Goal: Download file/media

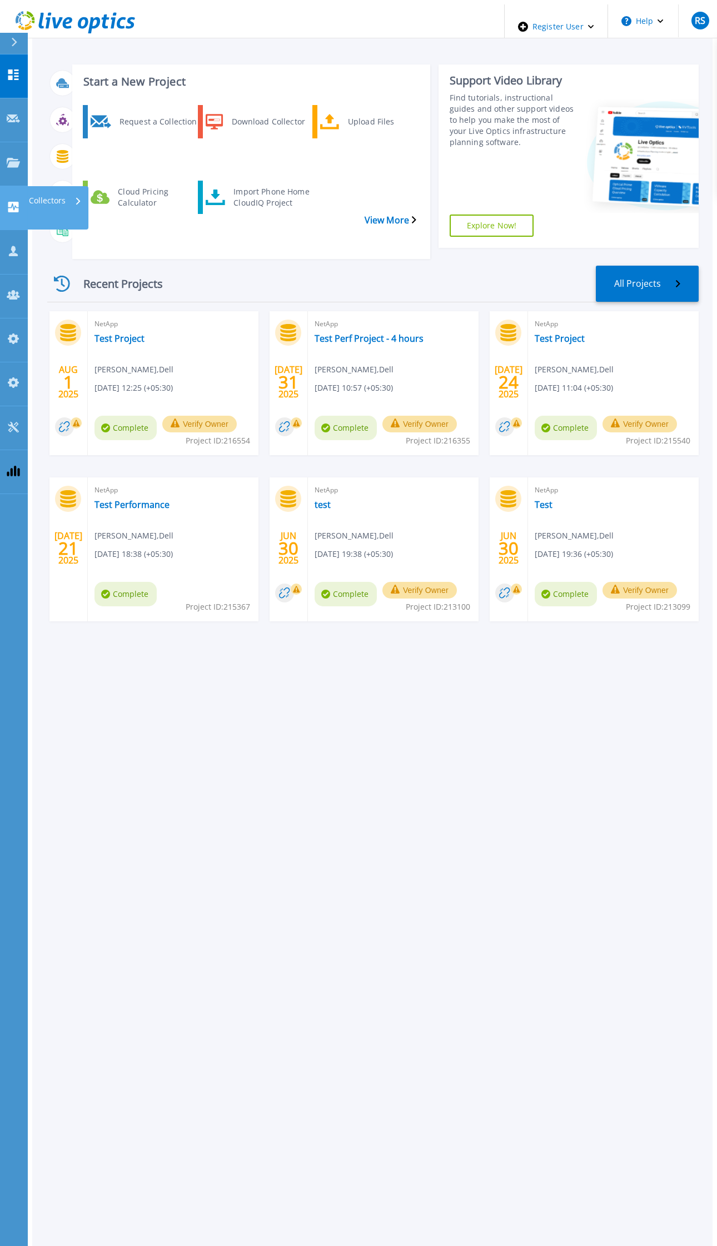
click at [22, 186] on link "Collectors Collectors" at bounding box center [14, 208] width 28 height 44
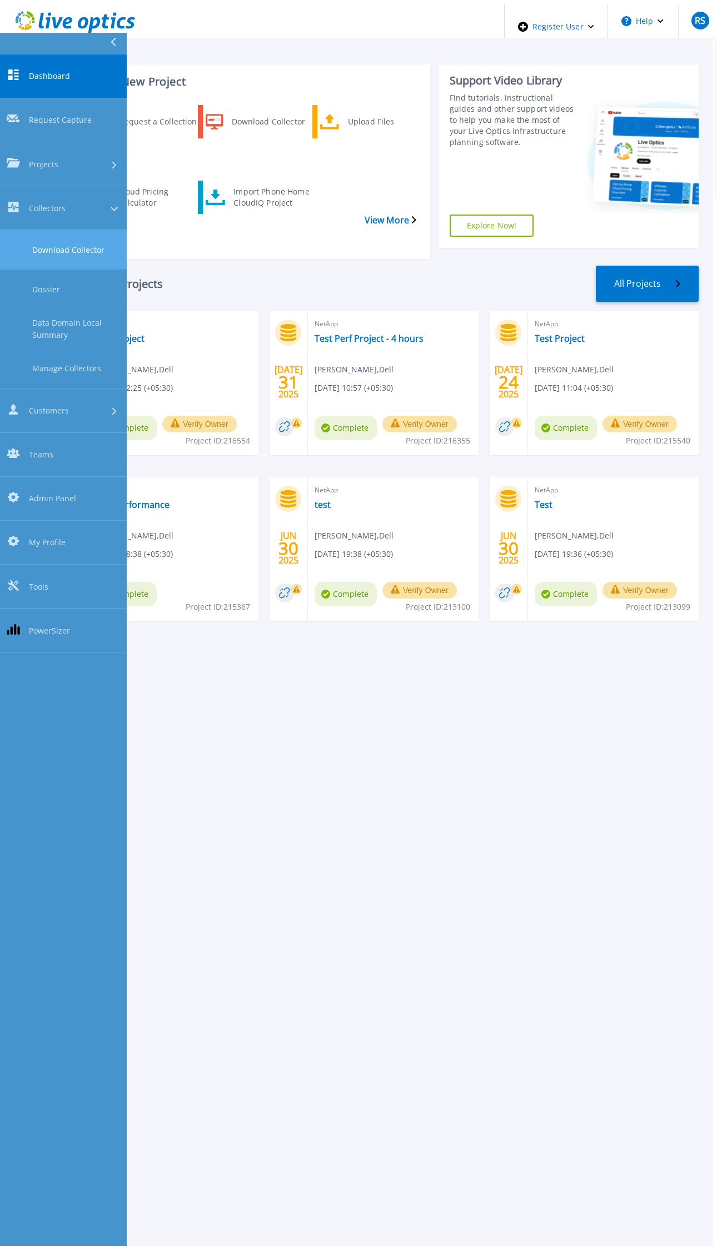
click at [96, 230] on link "Download Collector" at bounding box center [63, 249] width 127 height 39
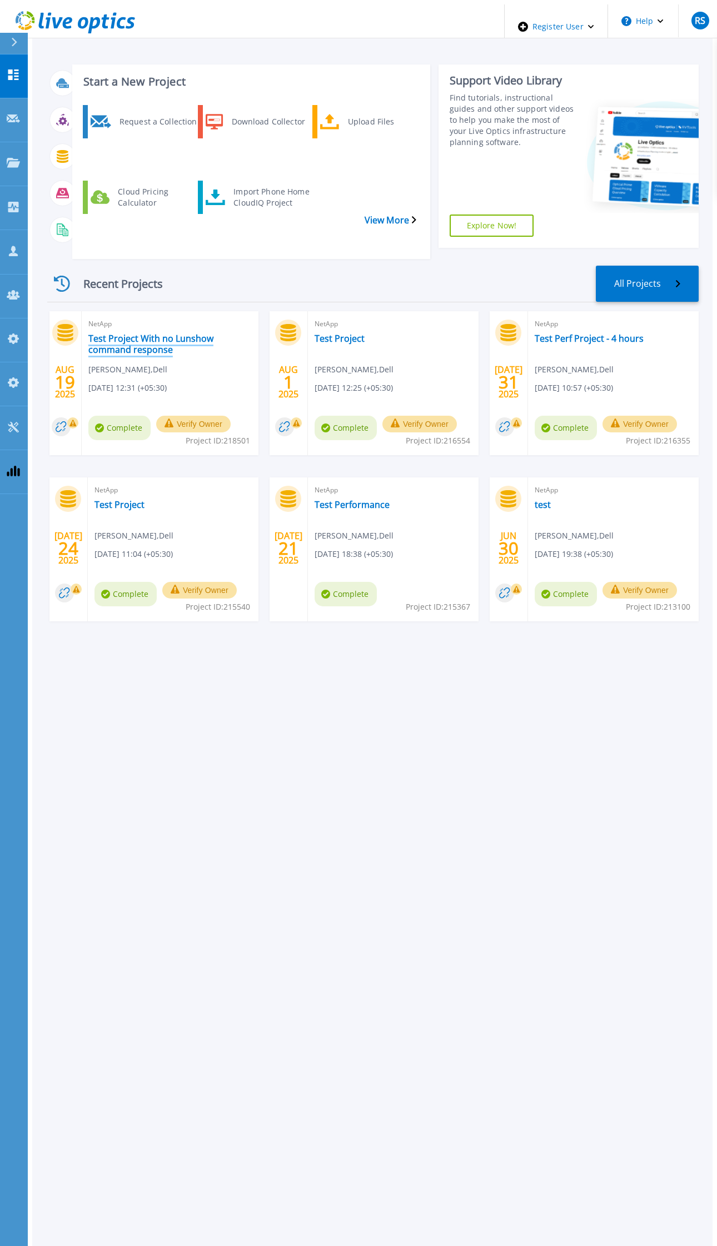
click at [161, 333] on link "Test Project With no Lunshow command response" at bounding box center [169, 344] width 163 height 22
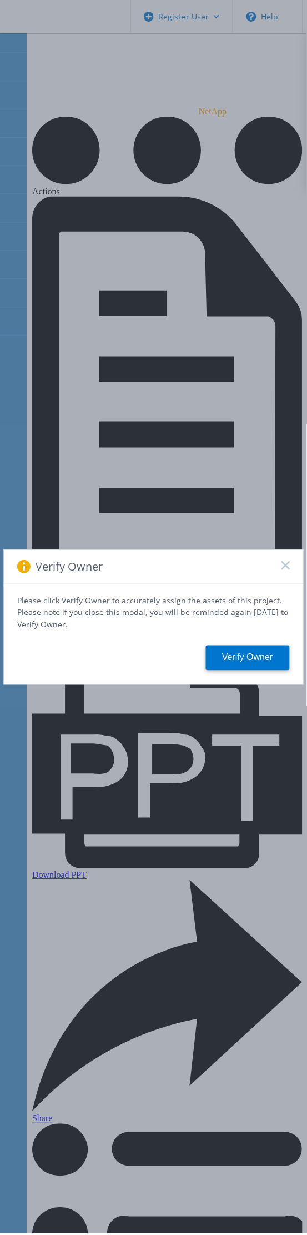
click at [285, 569] on icon at bounding box center [286, 566] width 9 height 9
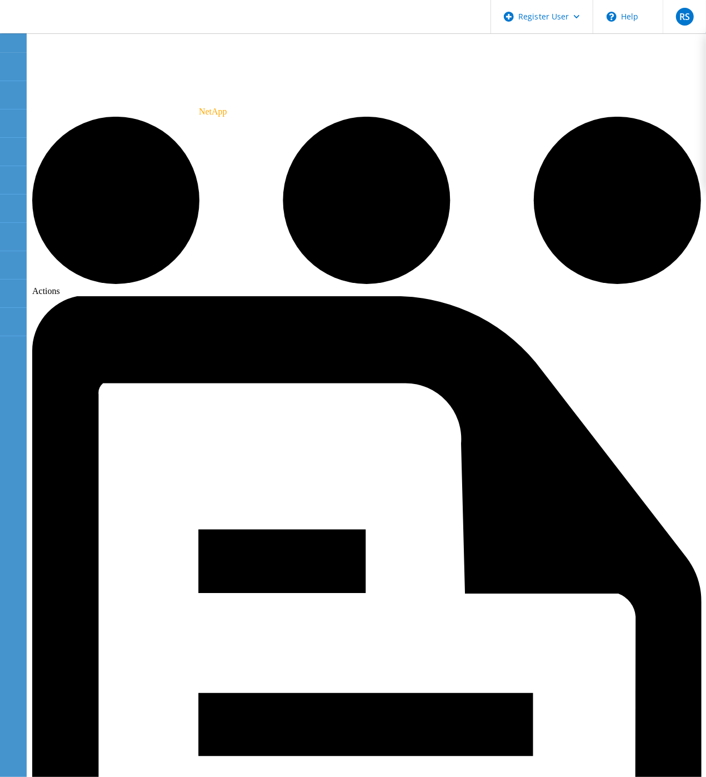
drag, startPoint x: 282, startPoint y: 328, endPoint x: 267, endPoint y: 279, distance: 51.2
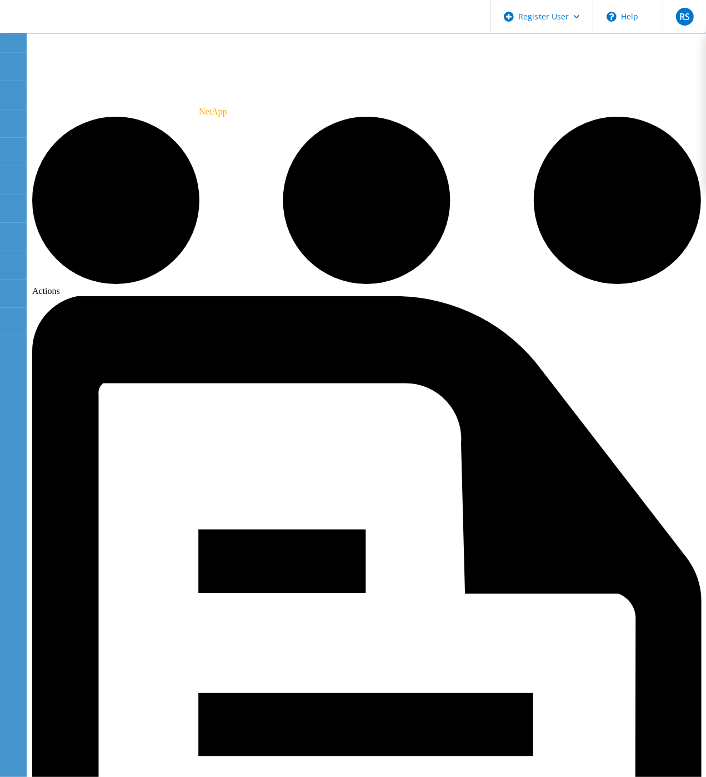
click at [11, 42] on icon at bounding box center [13, 43] width 8 height 10
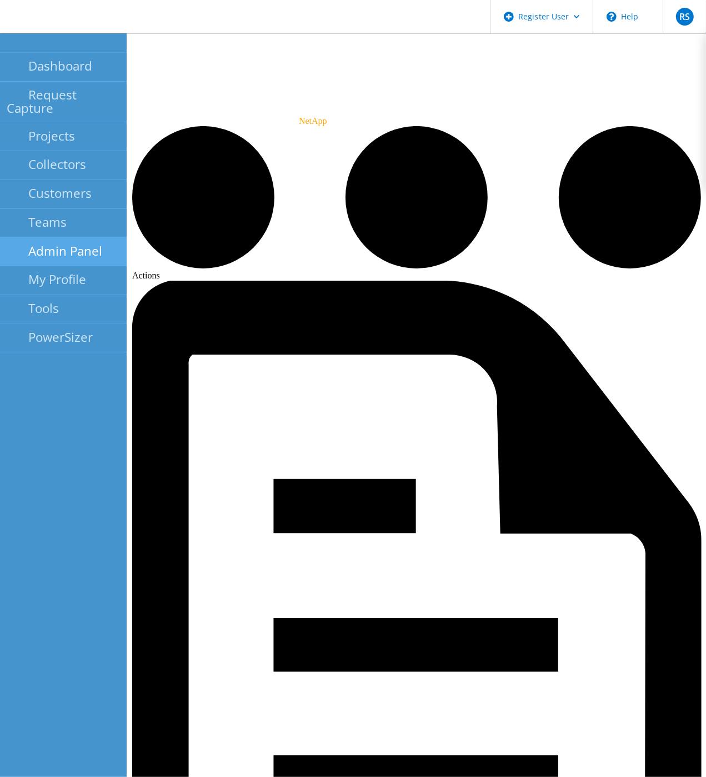
click at [79, 237] on link "Admin Panel" at bounding box center [63, 251] width 127 height 29
